Goal: Information Seeking & Learning: Learn about a topic

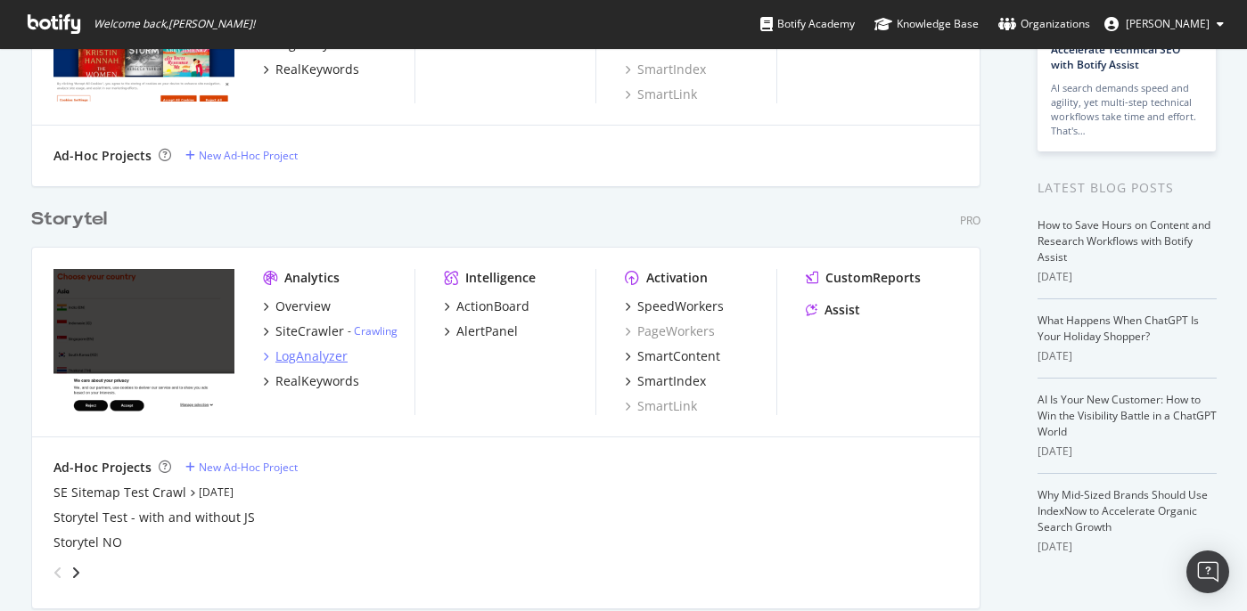
scroll to position [303, 0]
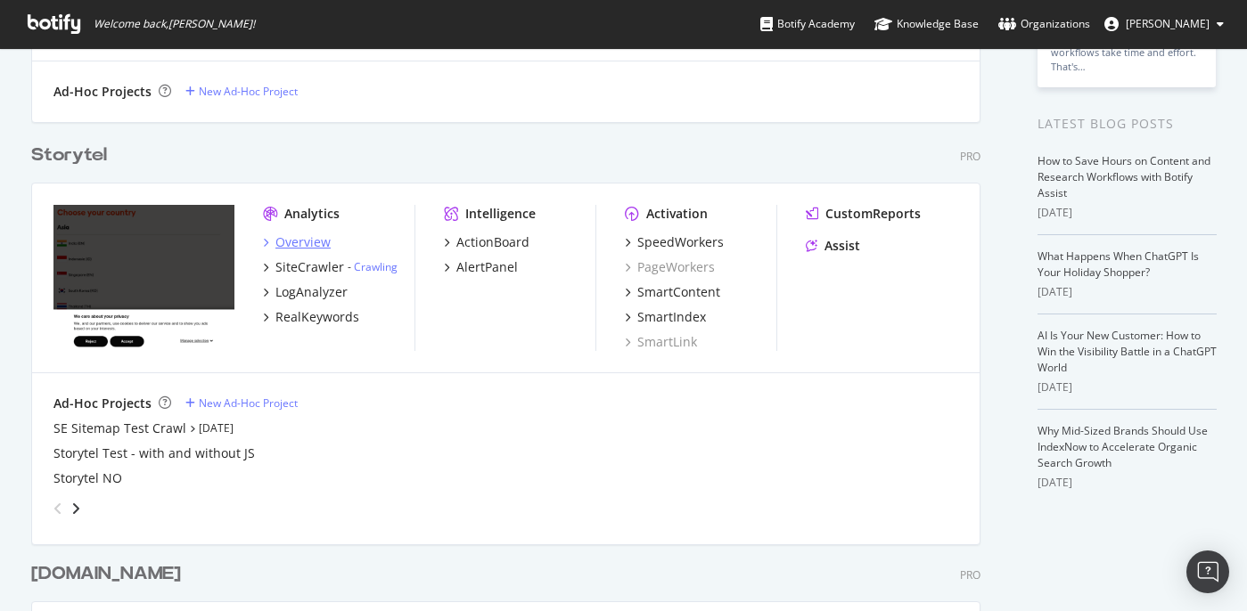
click at [305, 245] on div "Overview" at bounding box center [302, 242] width 55 height 18
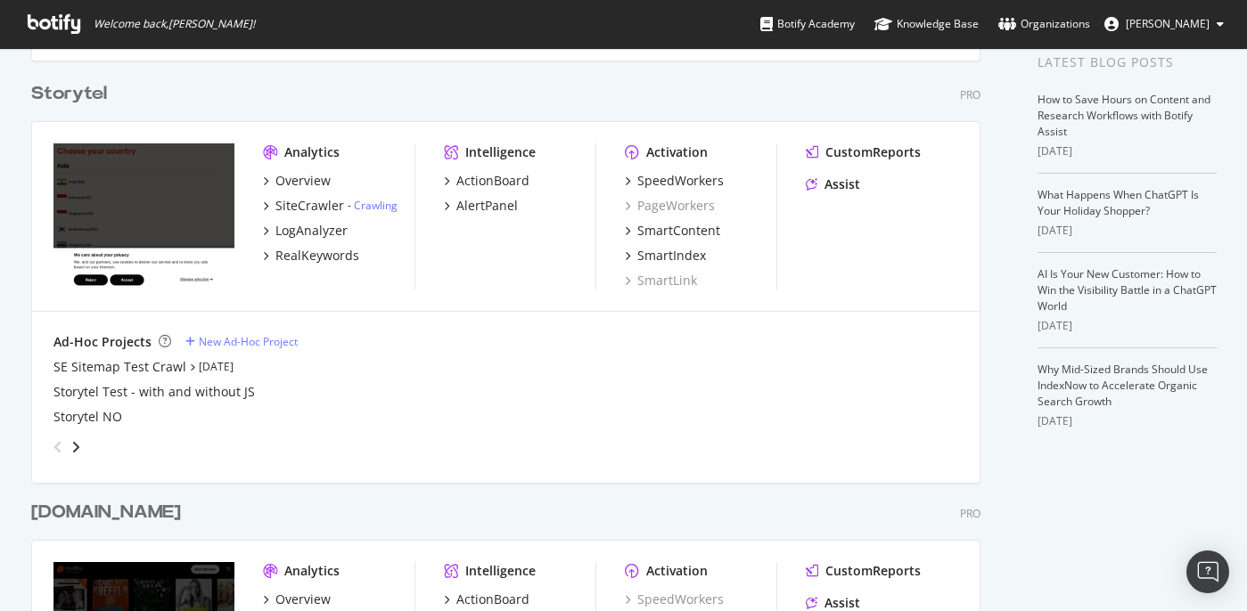
scroll to position [251, 0]
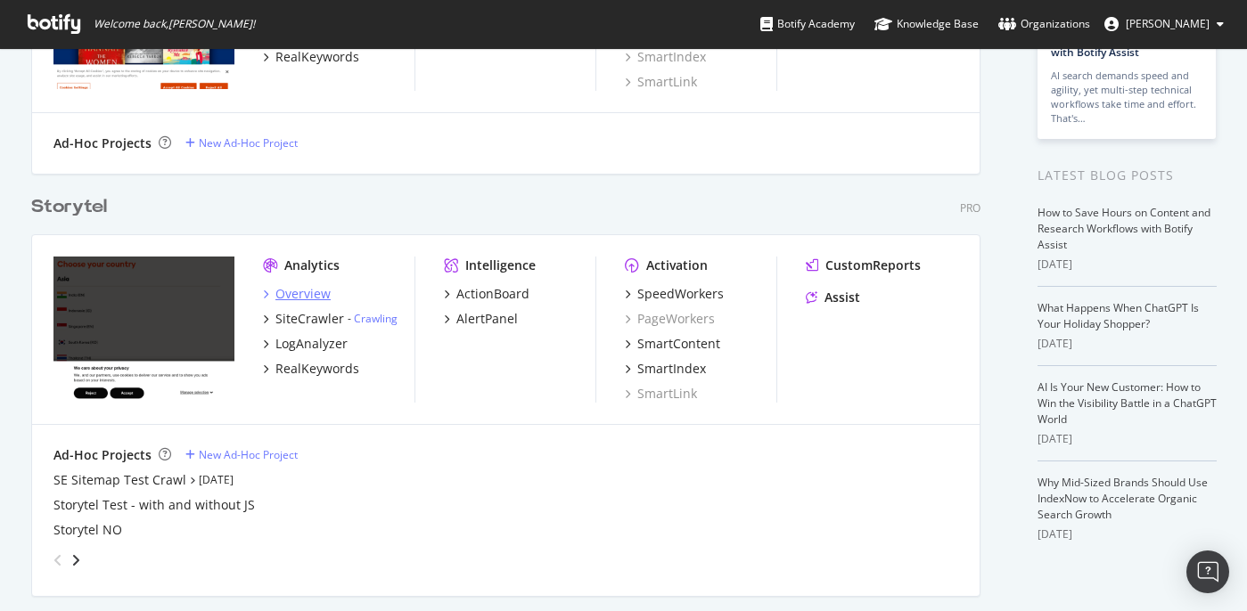
click at [308, 290] on div "Overview" at bounding box center [302, 294] width 55 height 18
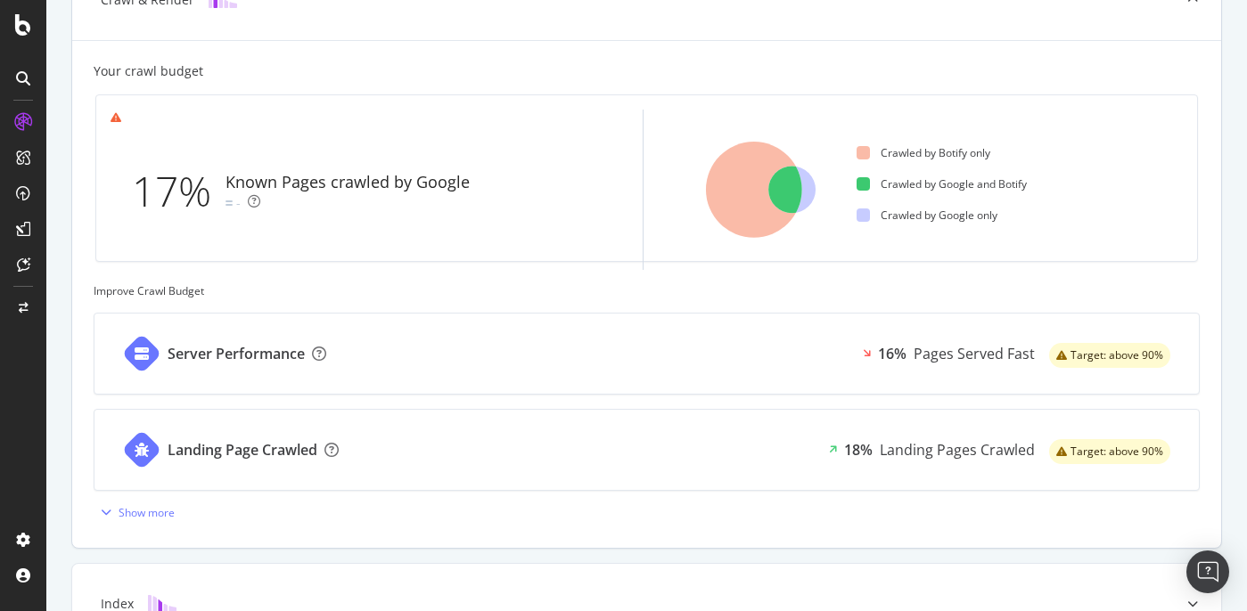
scroll to position [520, 0]
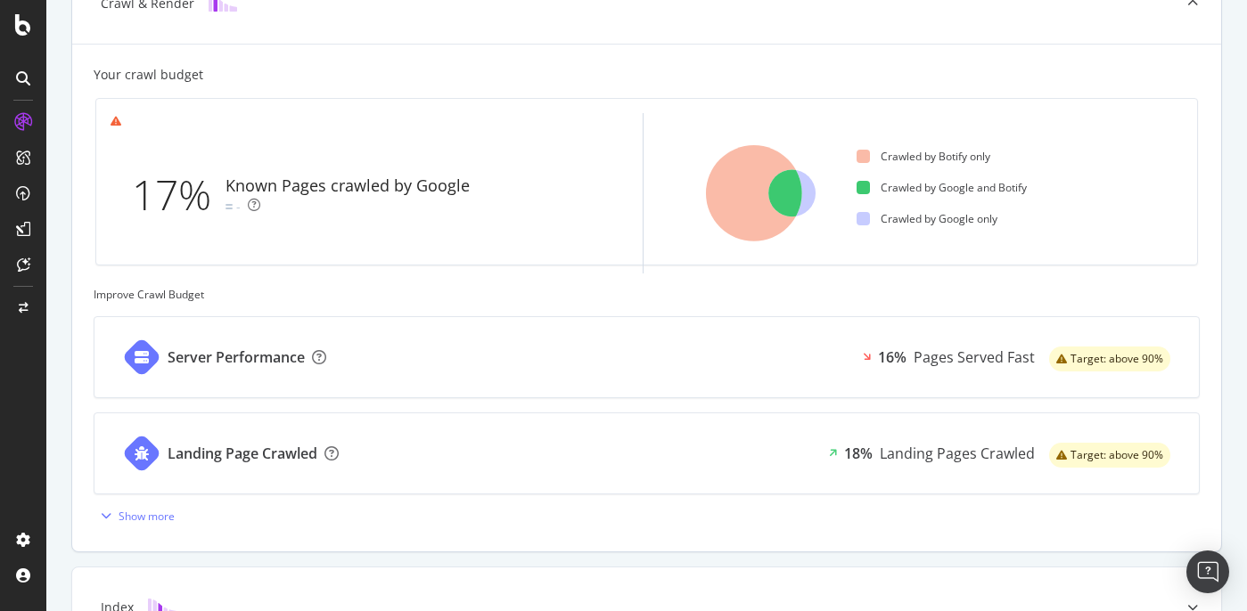
click at [712, 348] on div "Server Performance 16% Pages Served Fast Target: above 90%" at bounding box center [646, 357] width 1104 height 80
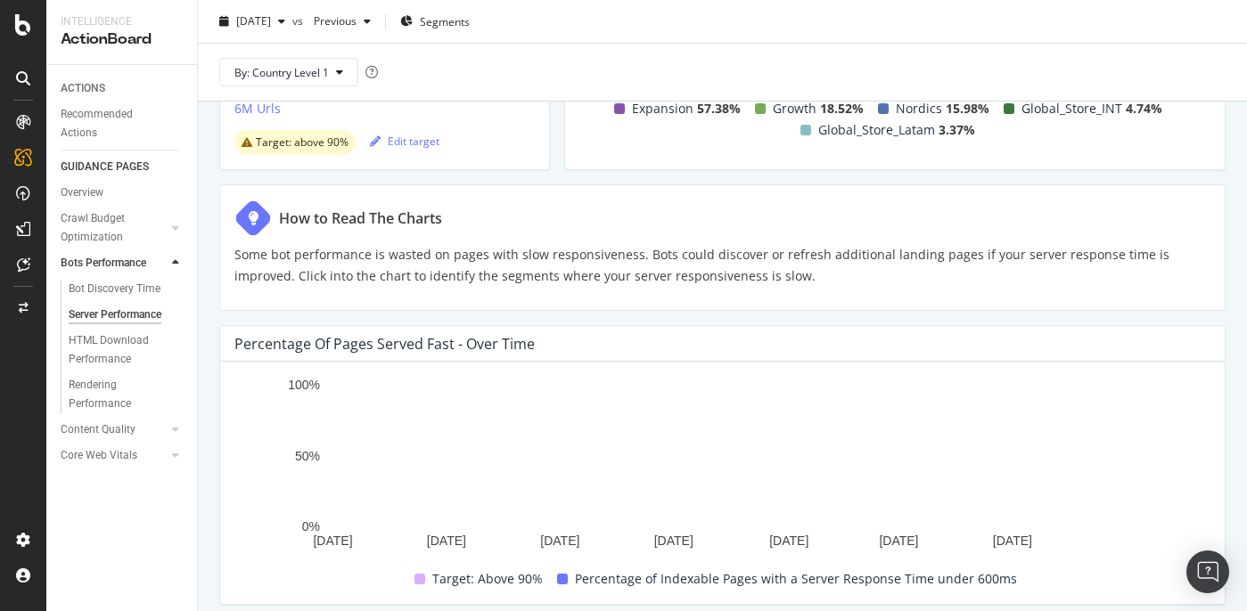
scroll to position [229, 0]
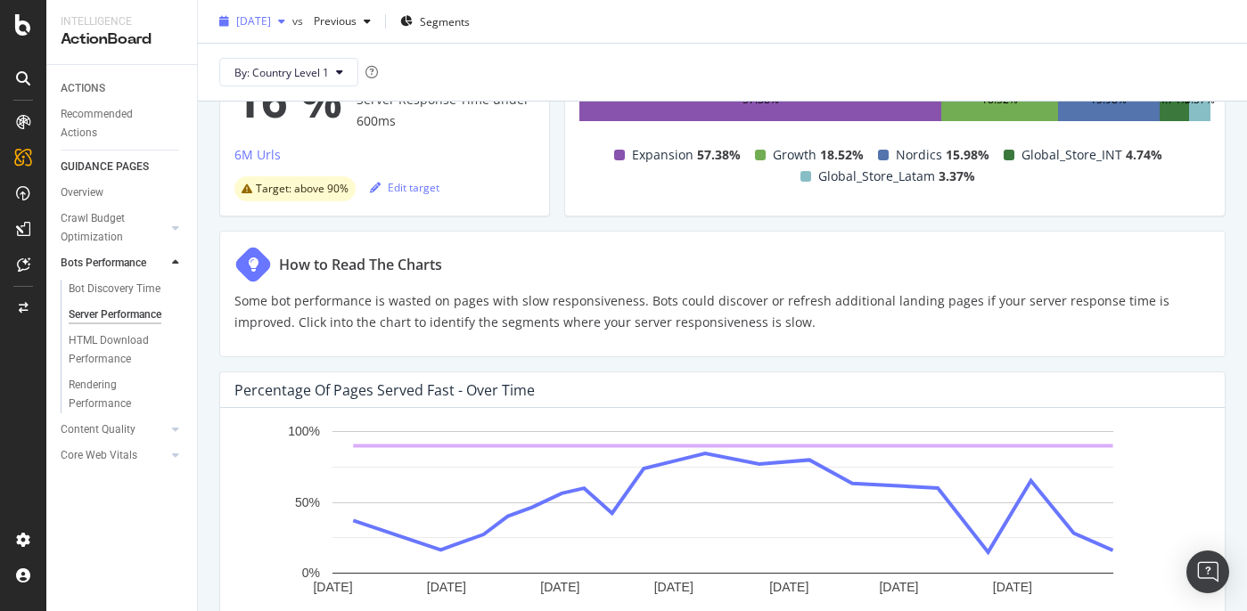
click at [271, 26] on span "[DATE]" at bounding box center [253, 20] width 35 height 15
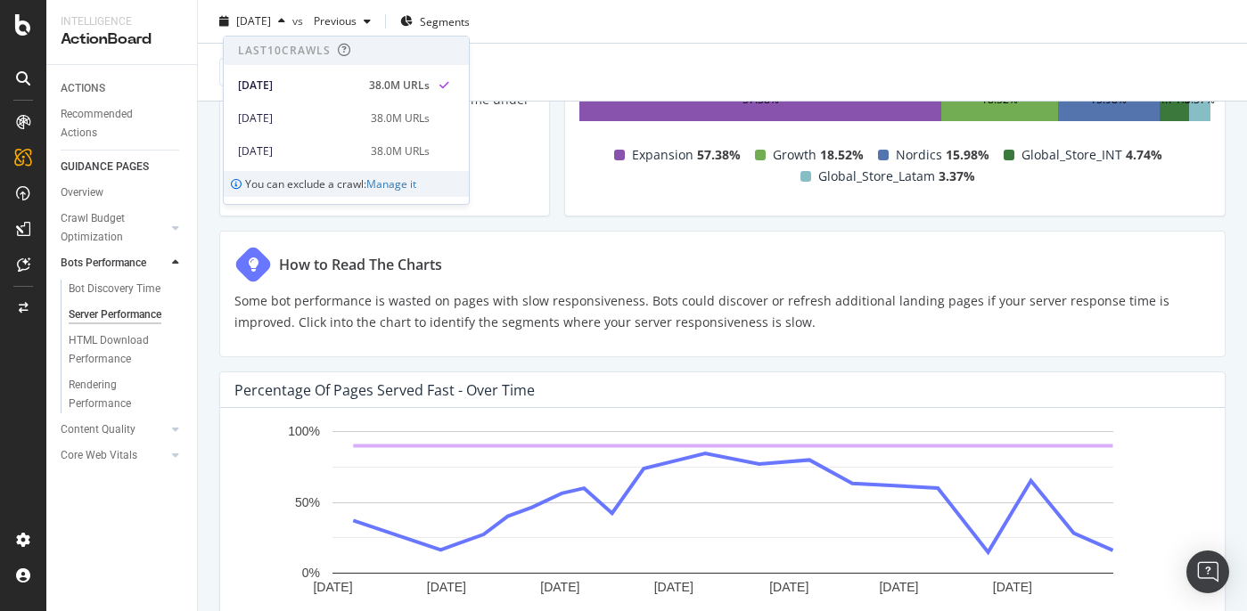
click at [608, 221] on div "Is your Server Responsive Enough for Bots? Percentage of Pages Served Fast Is I…" at bounding box center [722, 489] width 1049 height 1145
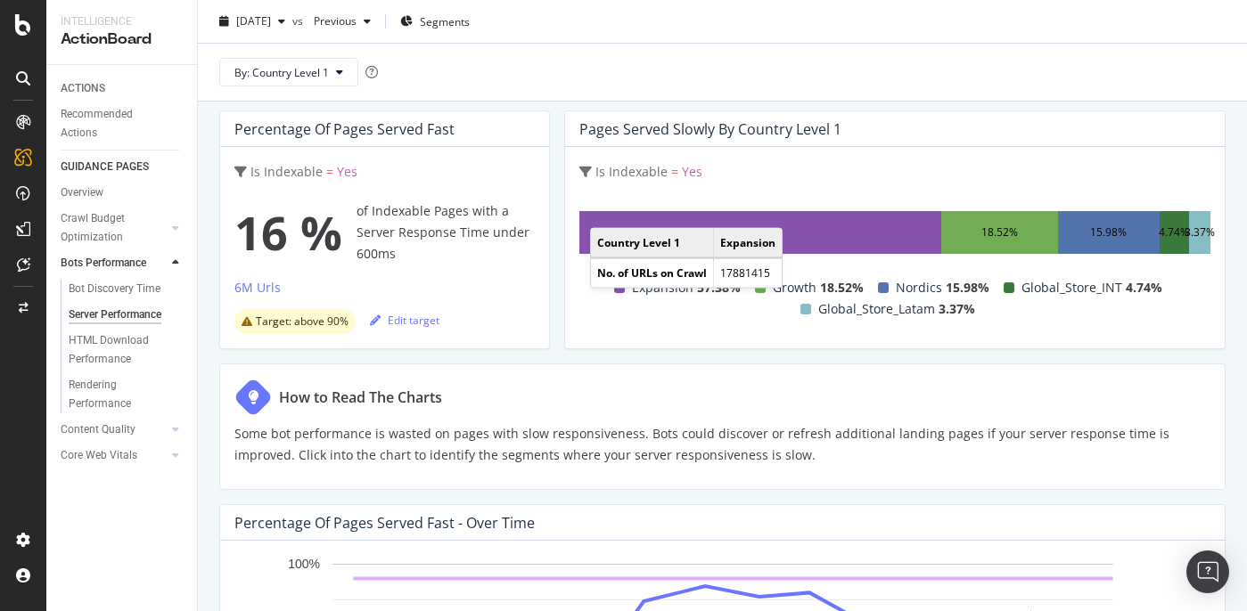
scroll to position [75, 0]
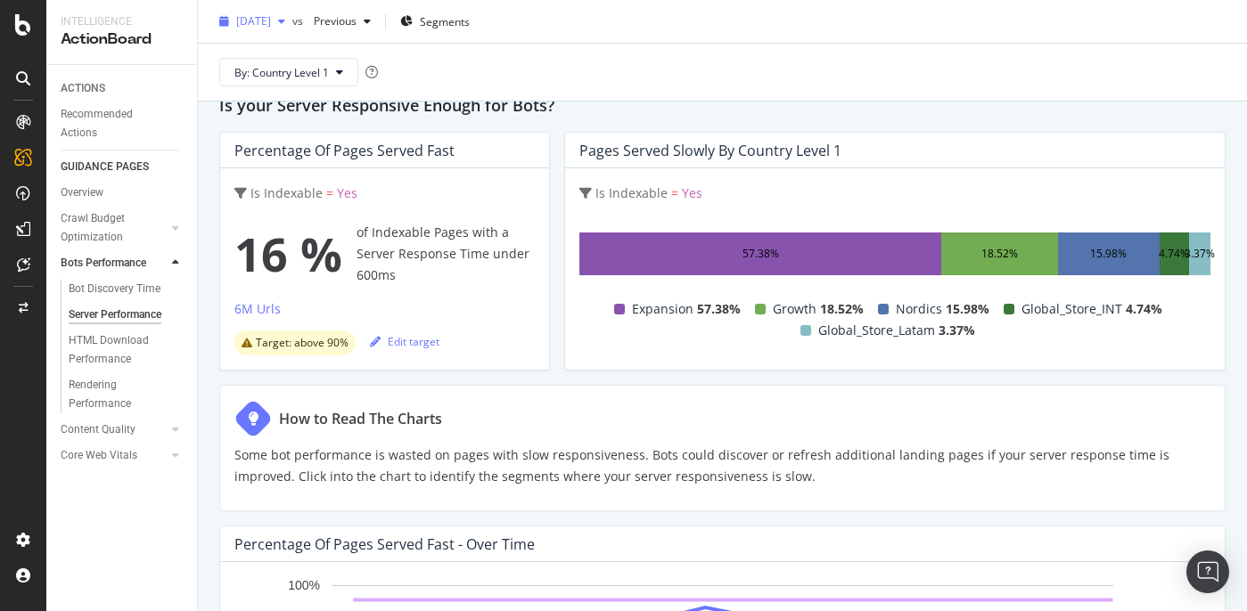
click at [269, 17] on span "[DATE]" at bounding box center [253, 20] width 35 height 15
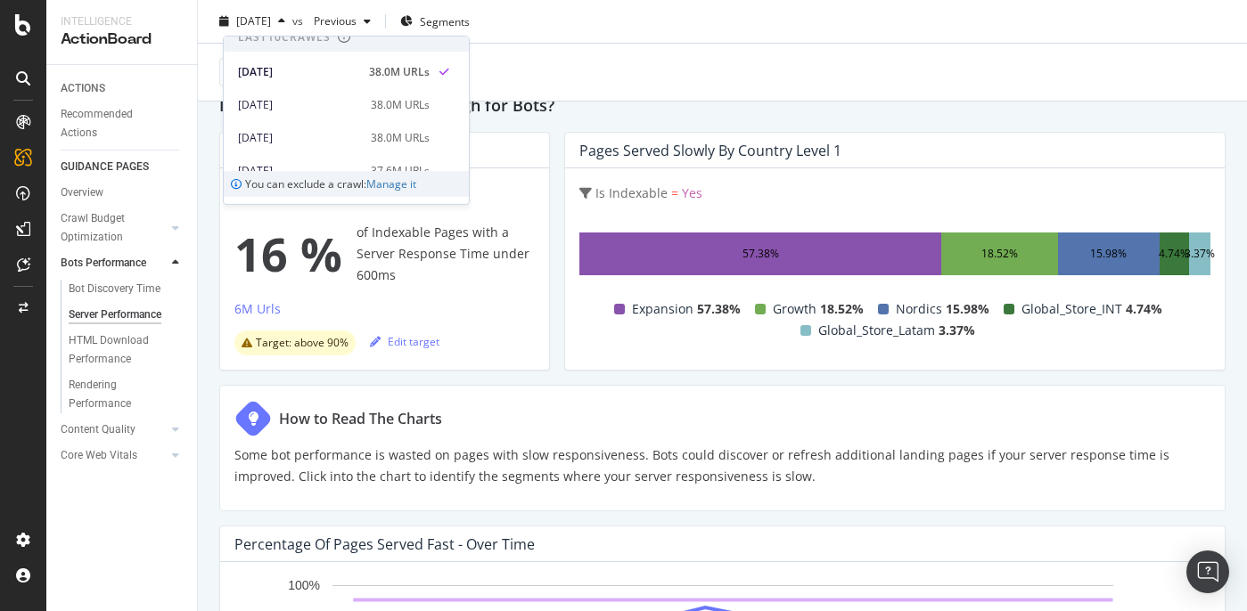
scroll to position [0, 0]
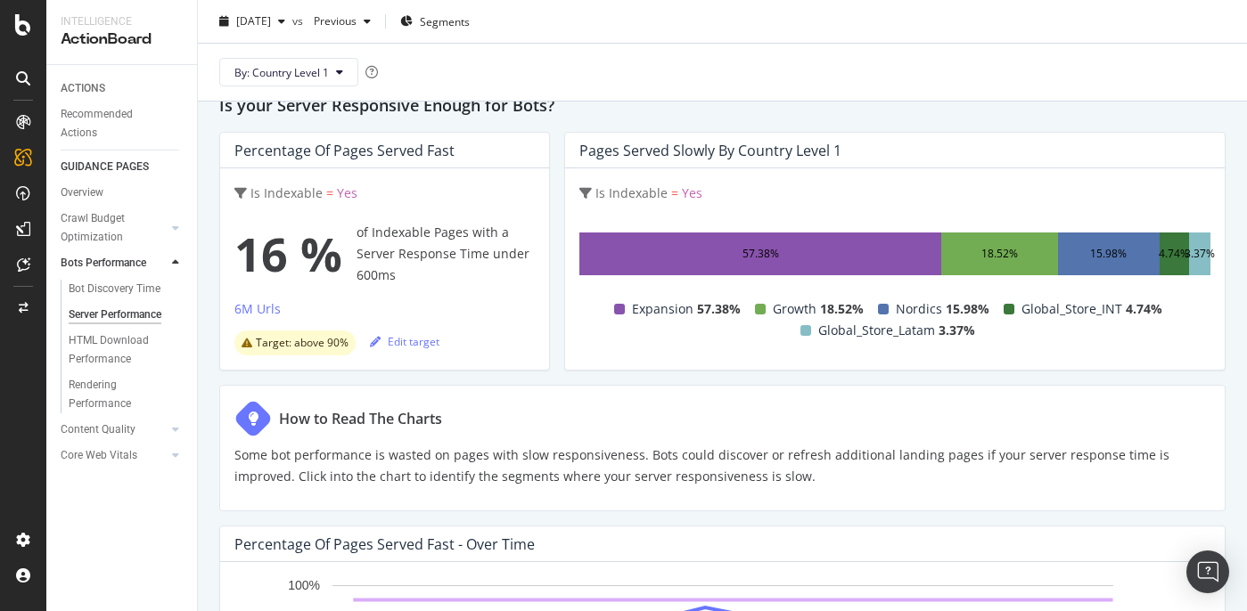
click at [558, 57] on div "By: Country Level 1" at bounding box center [722, 72] width 1020 height 57
click at [292, 22] on div "button" at bounding box center [281, 21] width 21 height 11
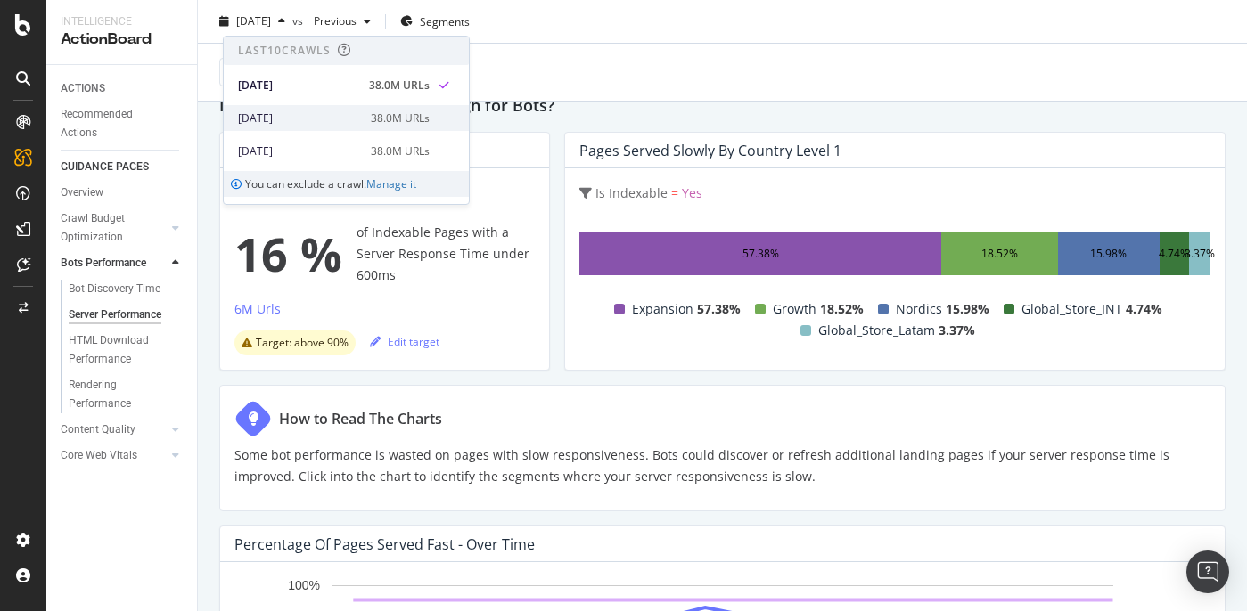
click at [329, 111] on div "[DATE]" at bounding box center [299, 119] width 122 height 16
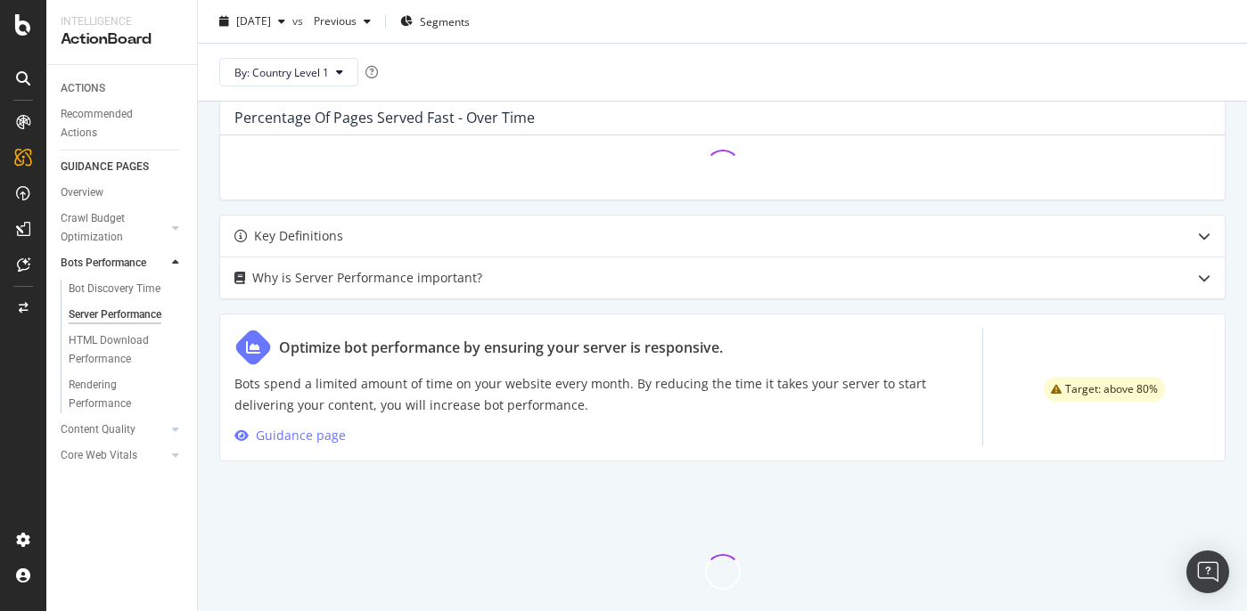
scroll to position [503, 0]
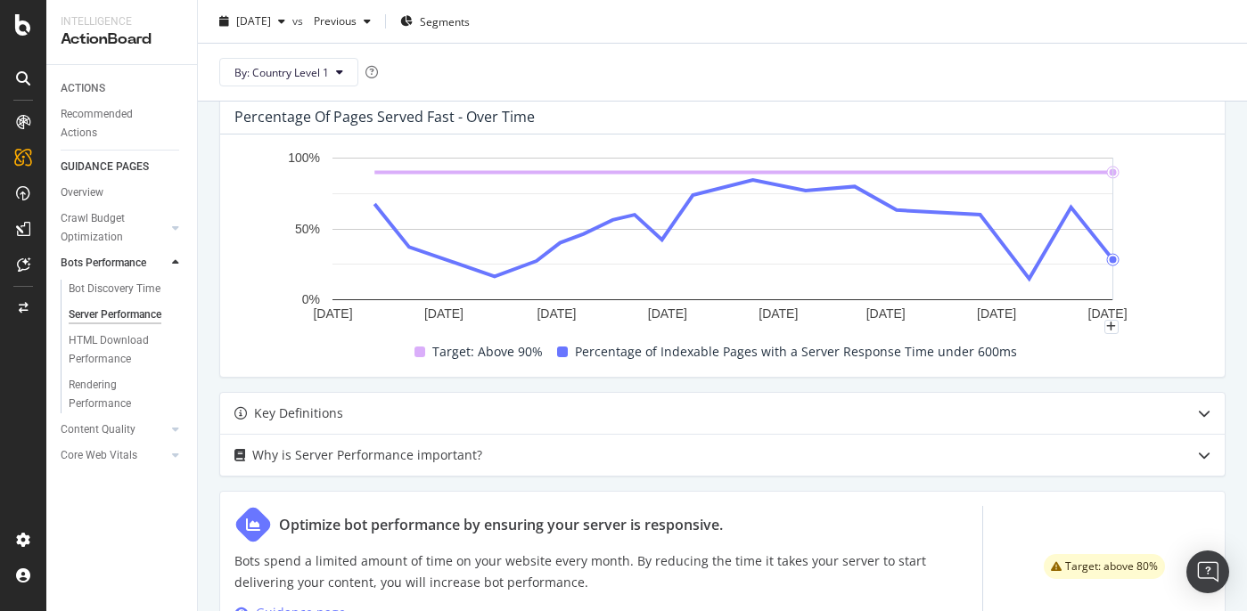
click at [1162, 214] on rect "A chart." at bounding box center [722, 238] width 976 height 178
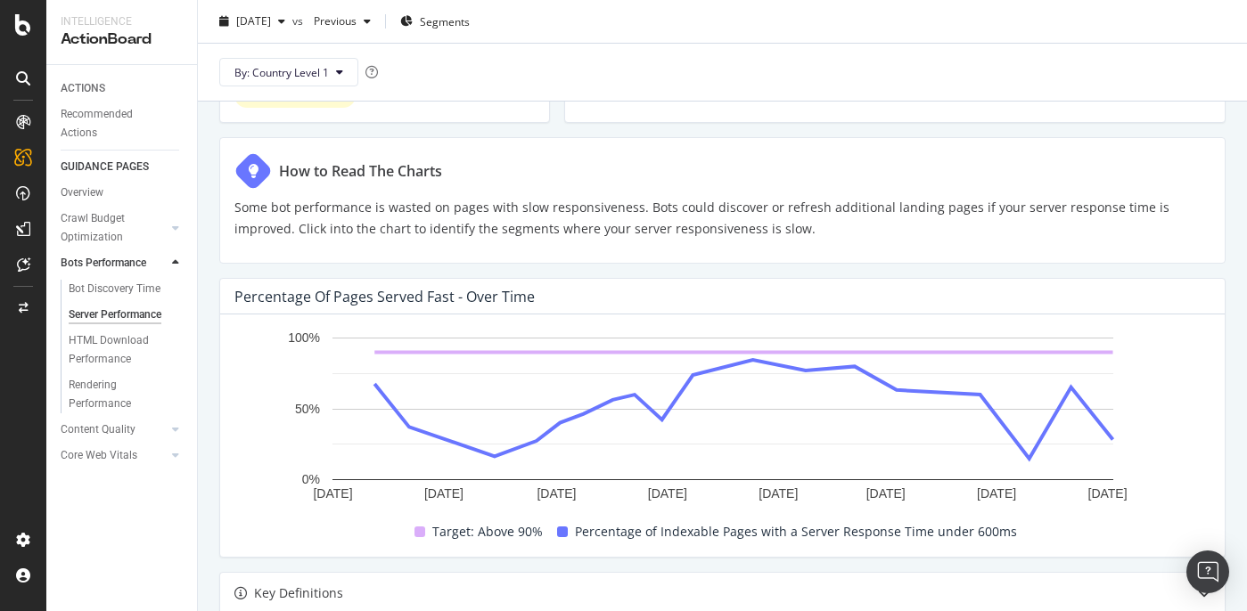
scroll to position [0, 0]
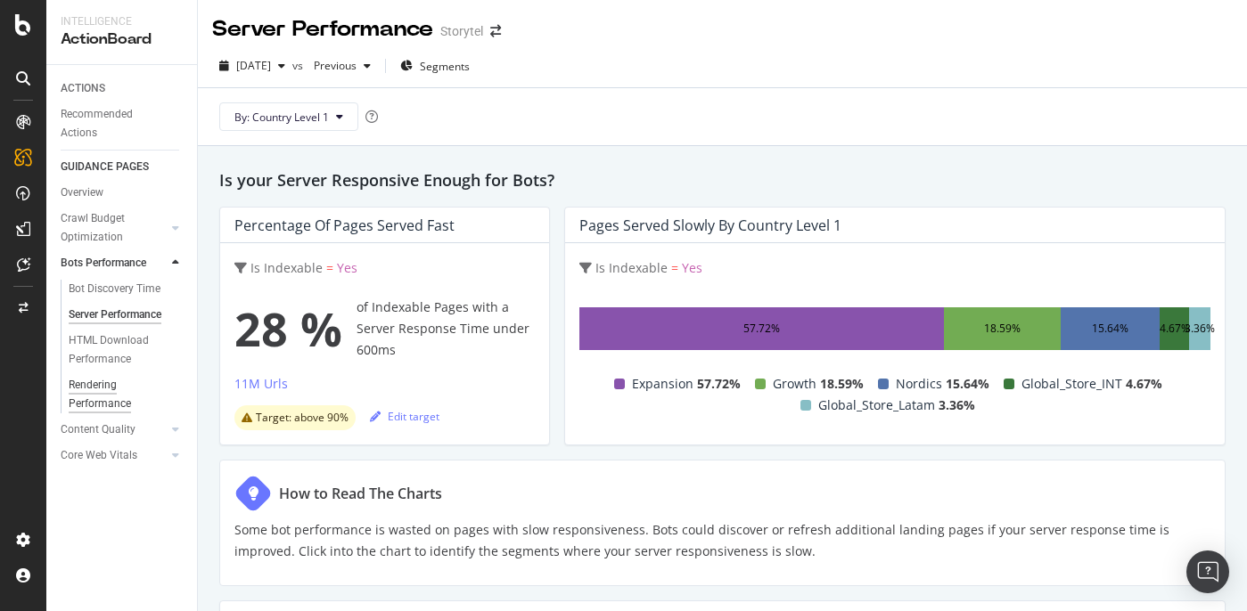
click at [105, 389] on div "Rendering Performance" at bounding box center [119, 394] width 100 height 37
